Goal: Navigation & Orientation: Find specific page/section

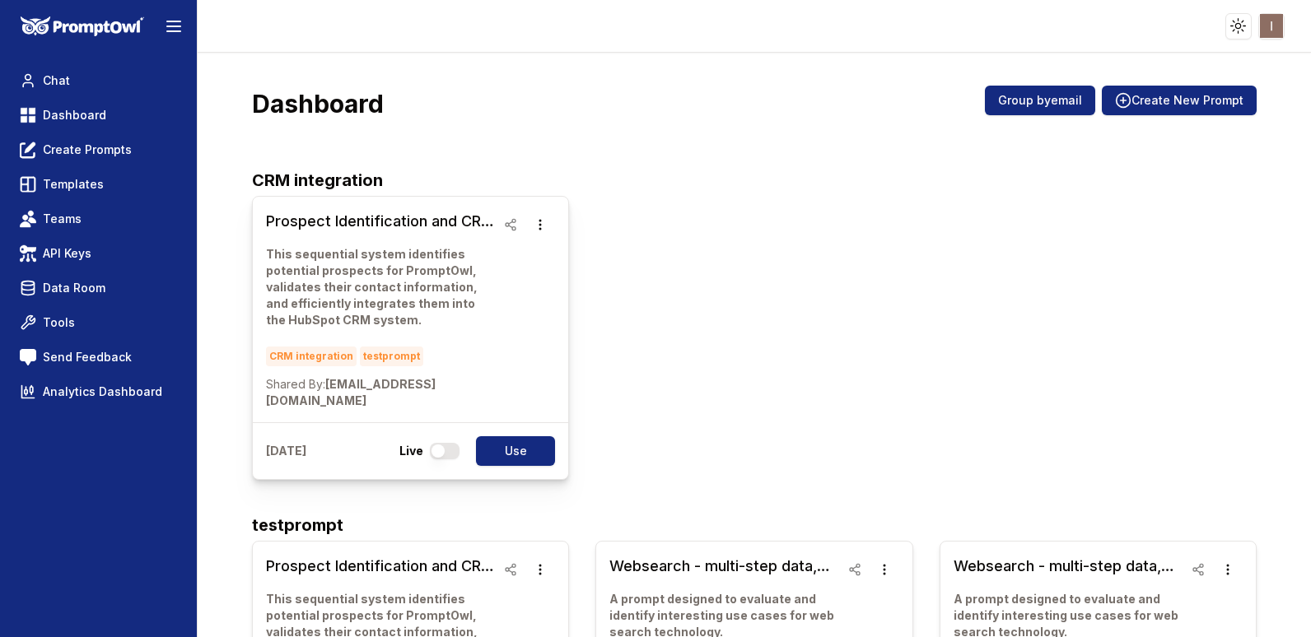
click at [329, 226] on h3 "Prospect Identification and CRM Integration Workflow" at bounding box center [381, 221] width 230 height 23
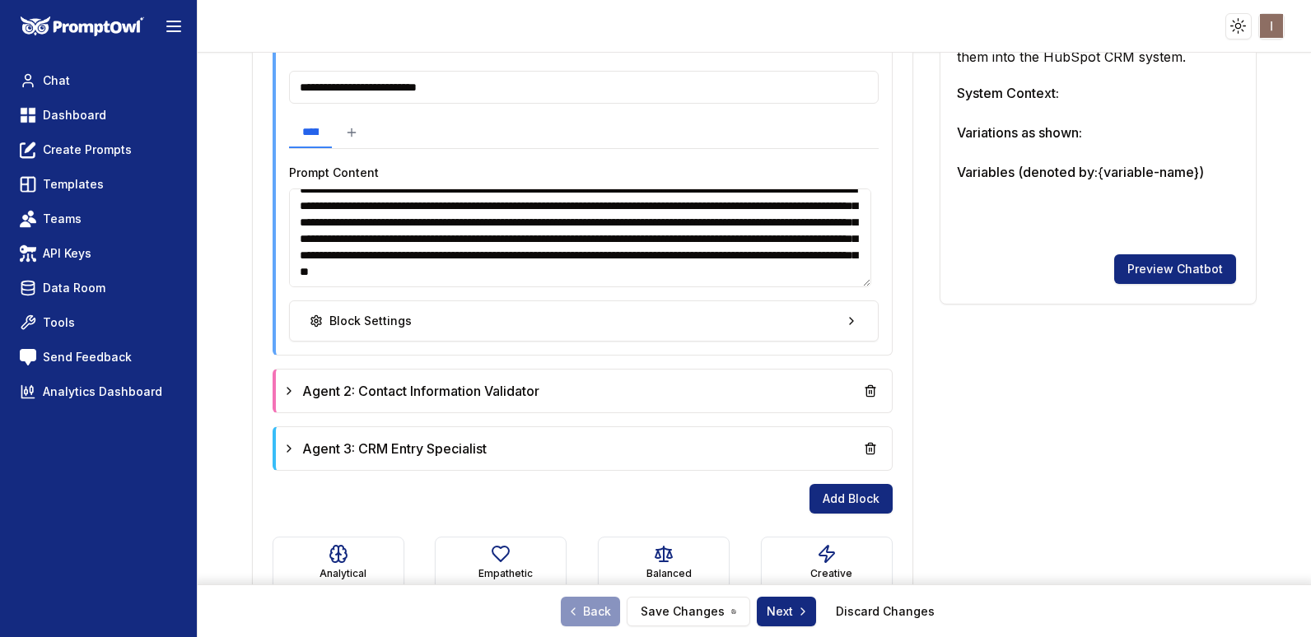
scroll to position [623, 0]
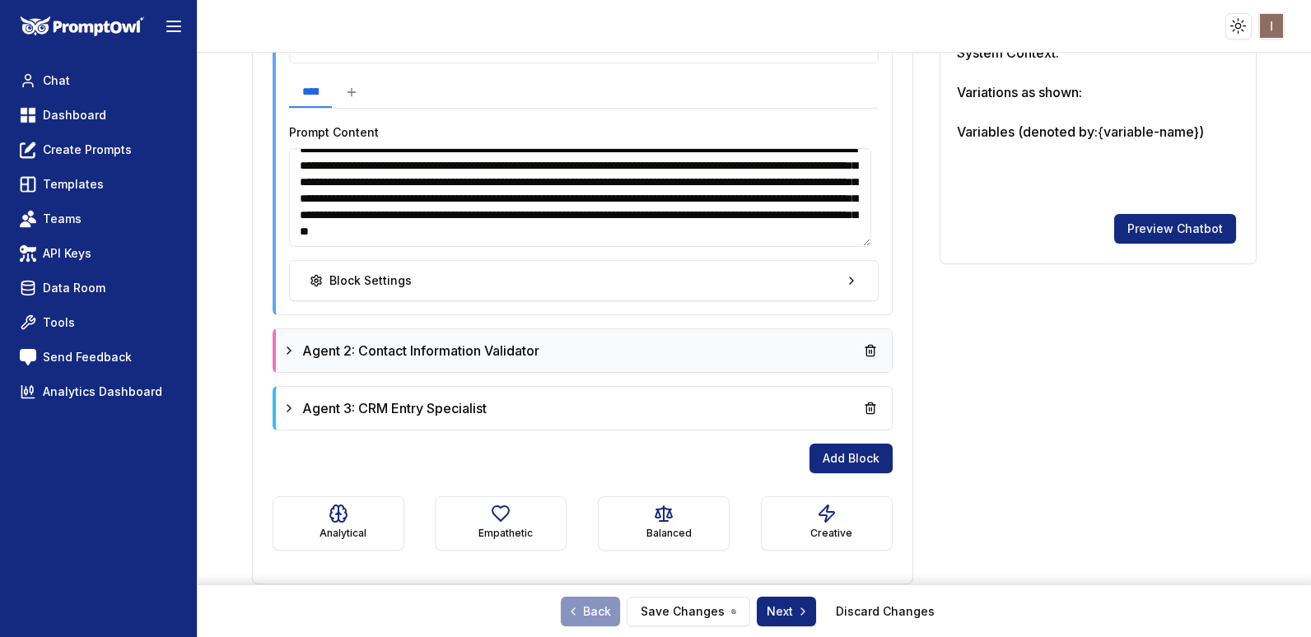
click at [744, 347] on div "Agent 2: Contact Information Validator" at bounding box center [583, 351] width 603 height 30
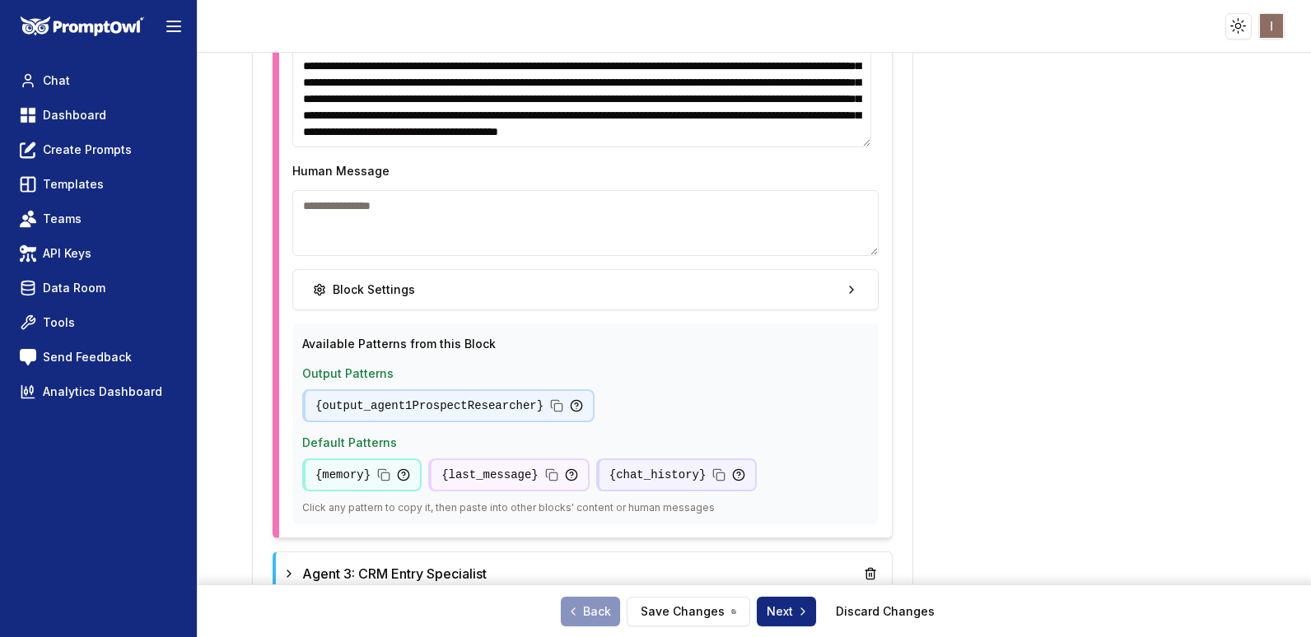
scroll to position [1276, 0]
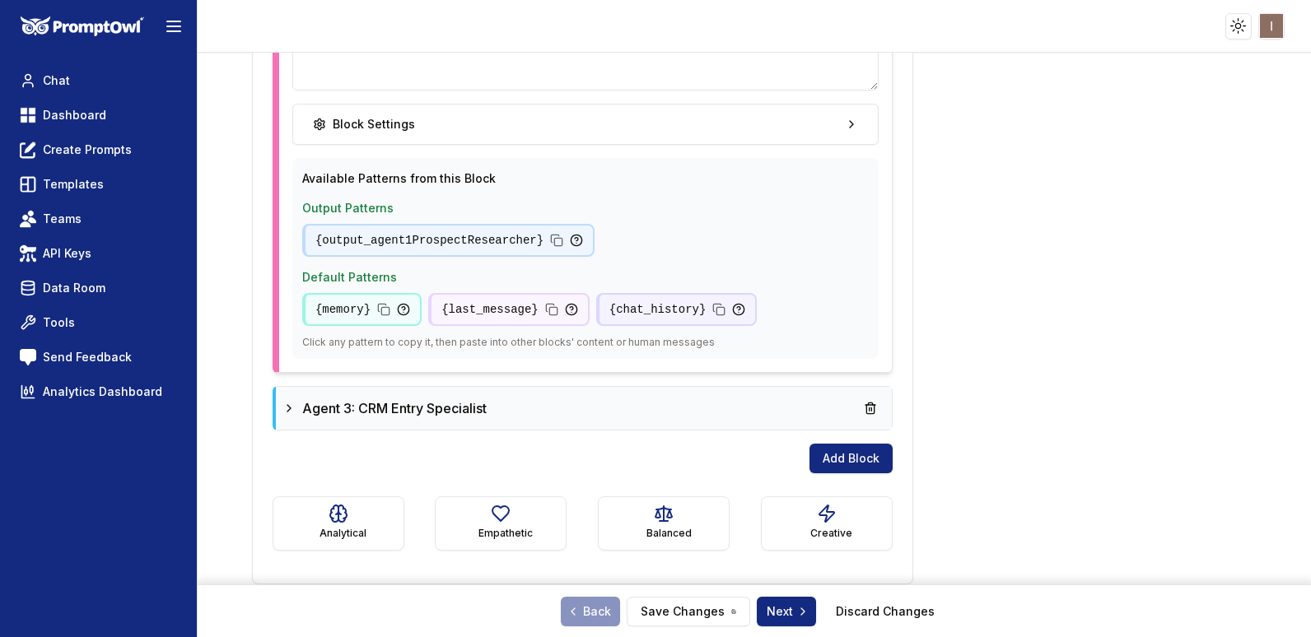
click at [557, 416] on div "Agent 3: CRM Entry Specialist" at bounding box center [583, 409] width 603 height 30
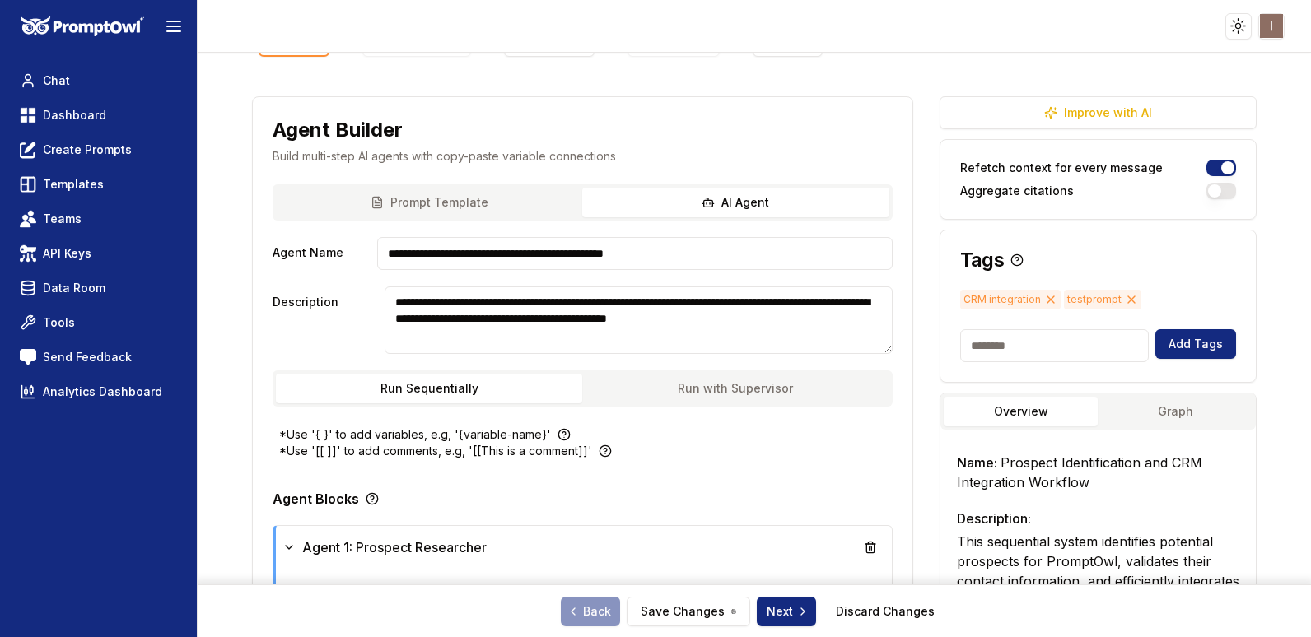
scroll to position [0, 0]
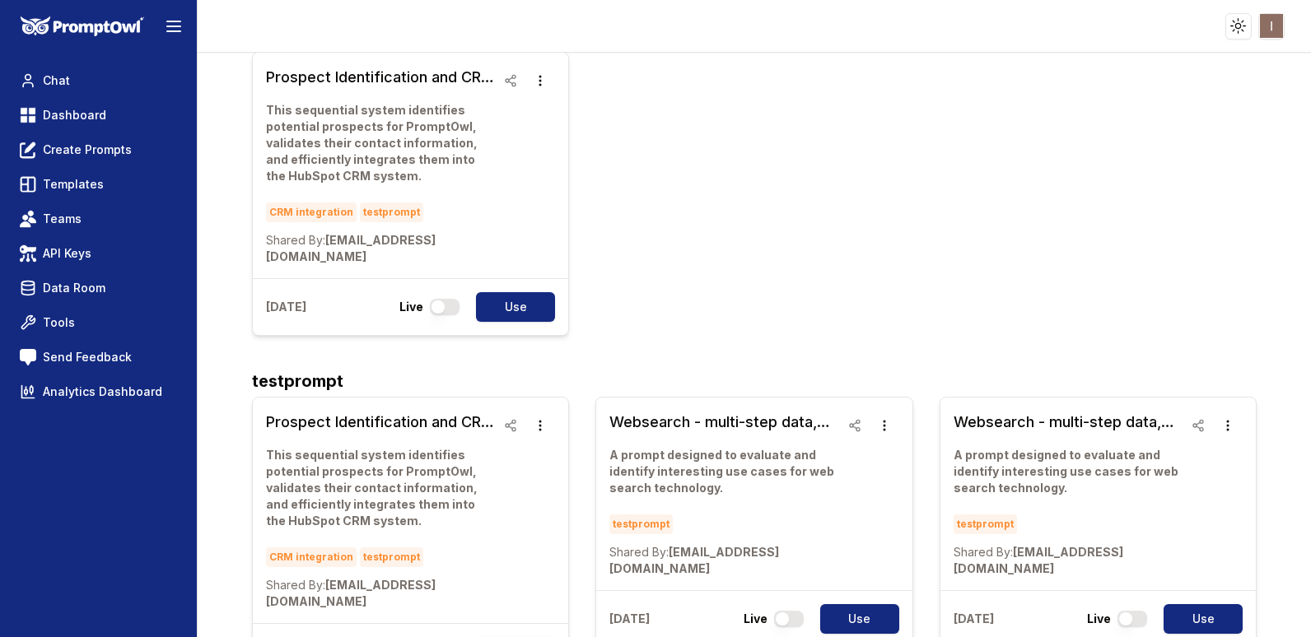
scroll to position [145, 0]
click at [766, 410] on h3 "Websearch - multi-step data, search and more, single model, single step" at bounding box center [724, 421] width 230 height 23
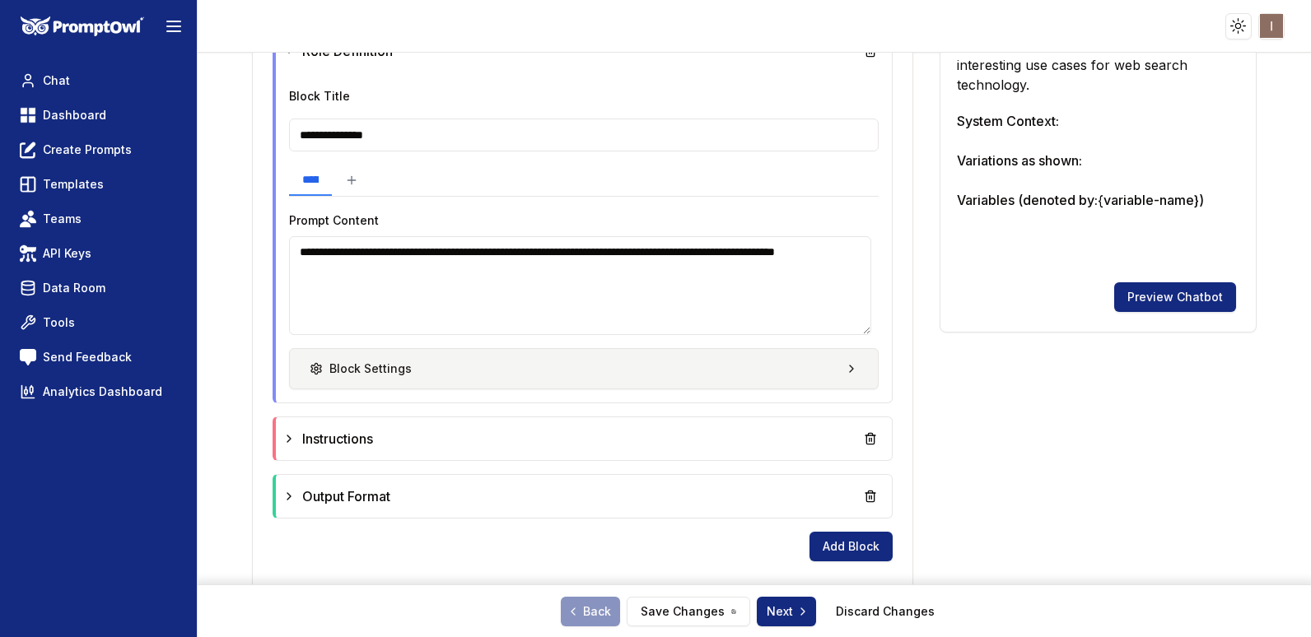
scroll to position [616, 0]
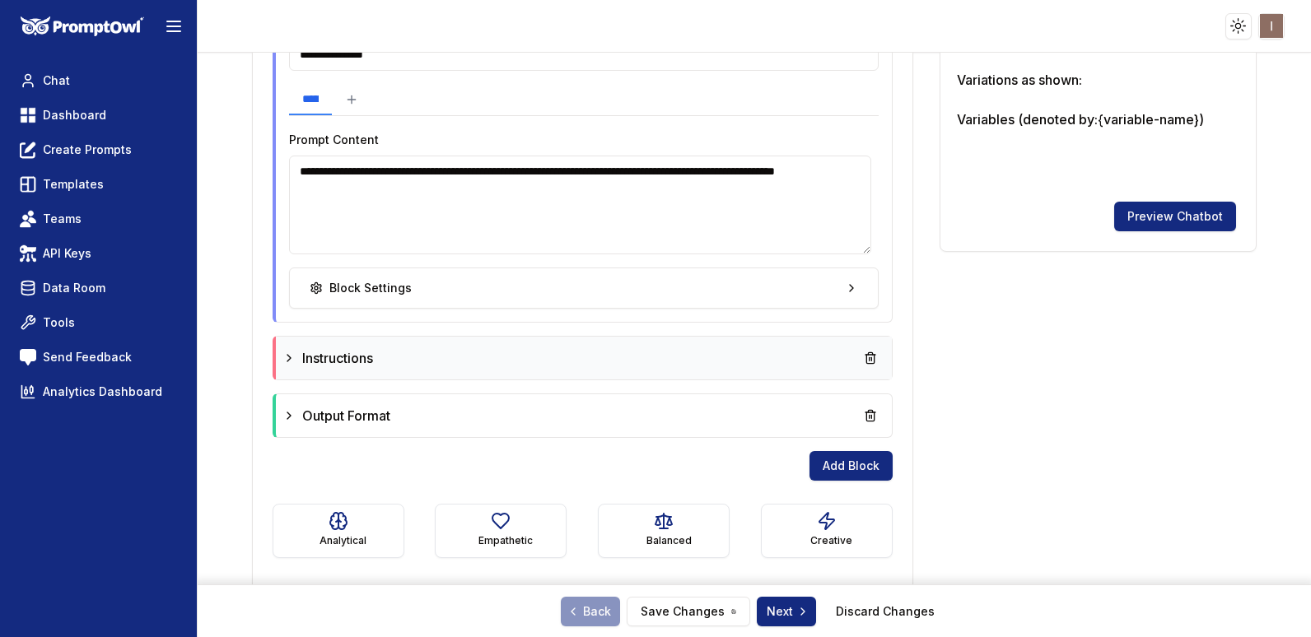
click at [568, 362] on div "Instructions" at bounding box center [583, 358] width 603 height 30
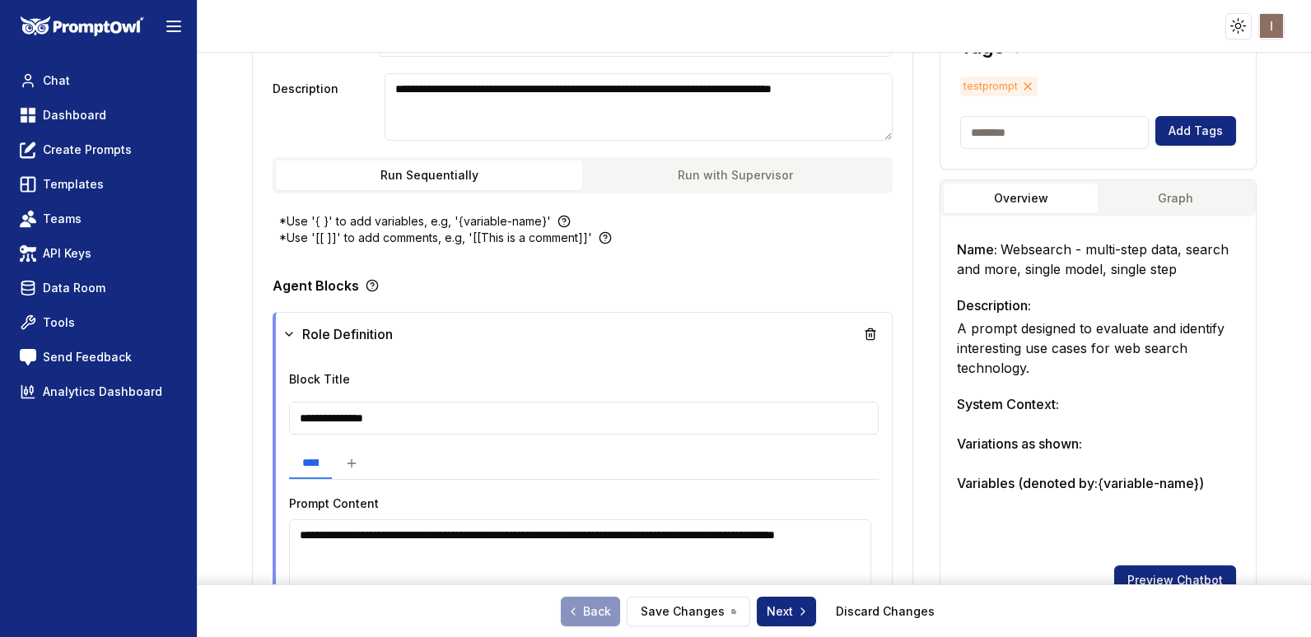
scroll to position [0, 0]
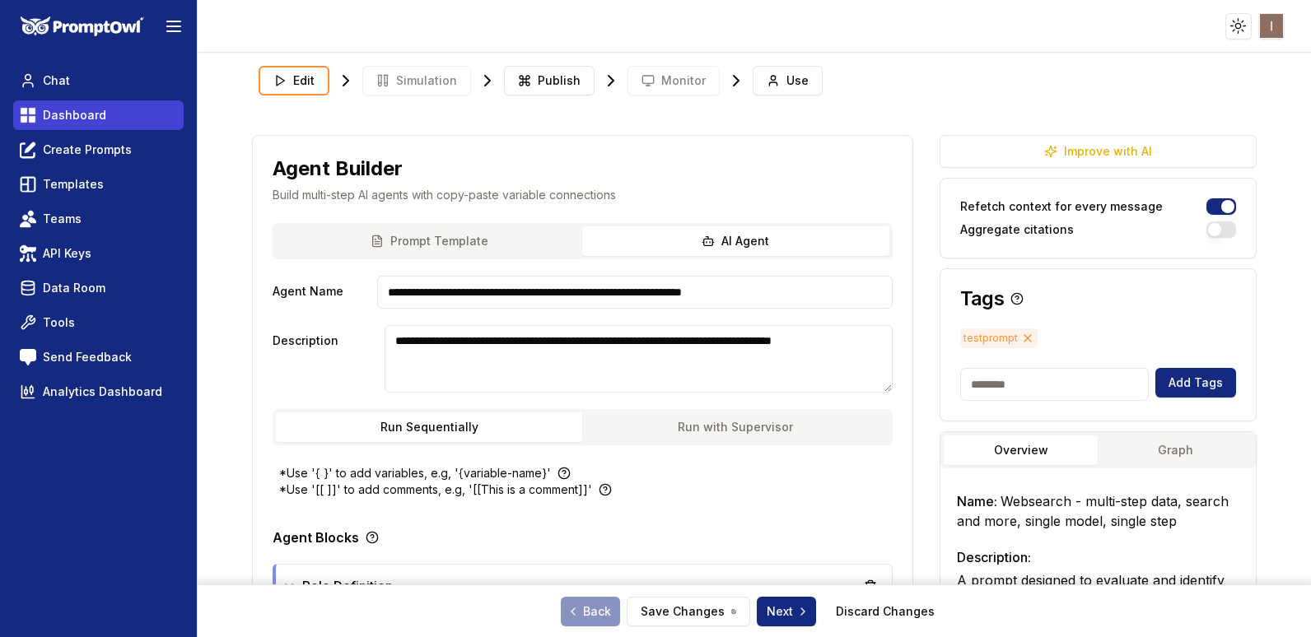
click at [91, 116] on span "Dashboard" at bounding box center [74, 115] width 63 height 16
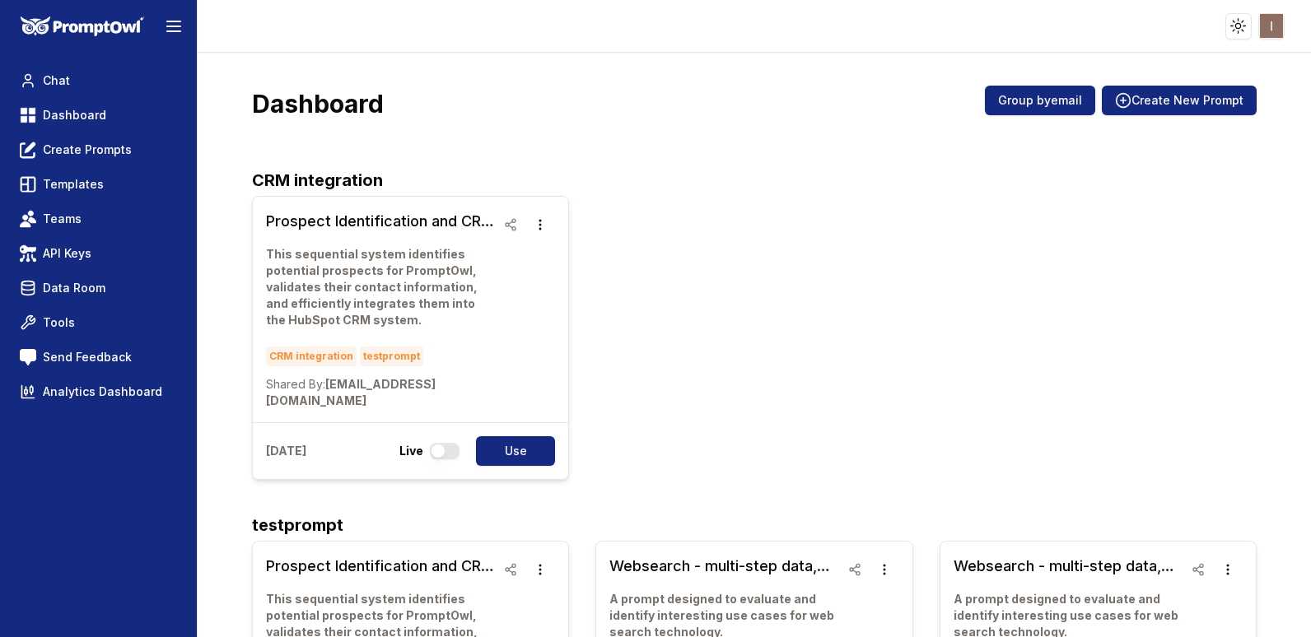
click at [1278, 26] on html "Toggle theme Toggle user menu Chat Dashboard Create Prompts Templates Teams API…" at bounding box center [655, 318] width 1311 height 637
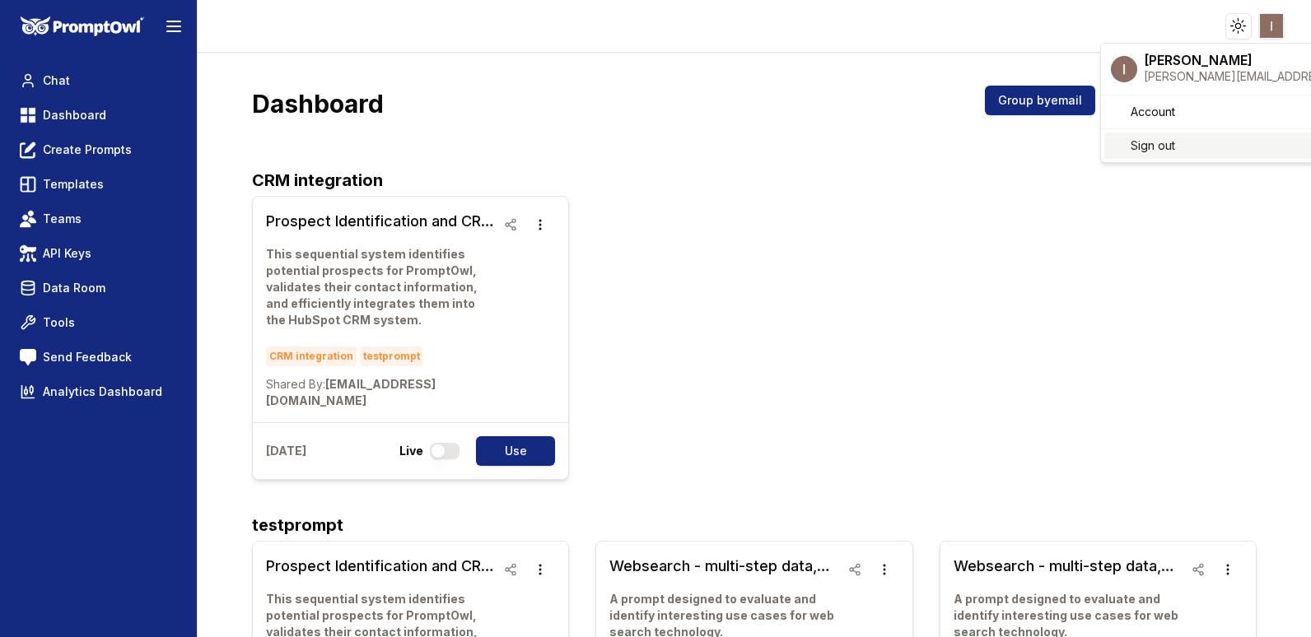
click at [1230, 152] on div "Sign out" at bounding box center [1222, 146] width 237 height 26
